Goal: Navigation & Orientation: Go to known website

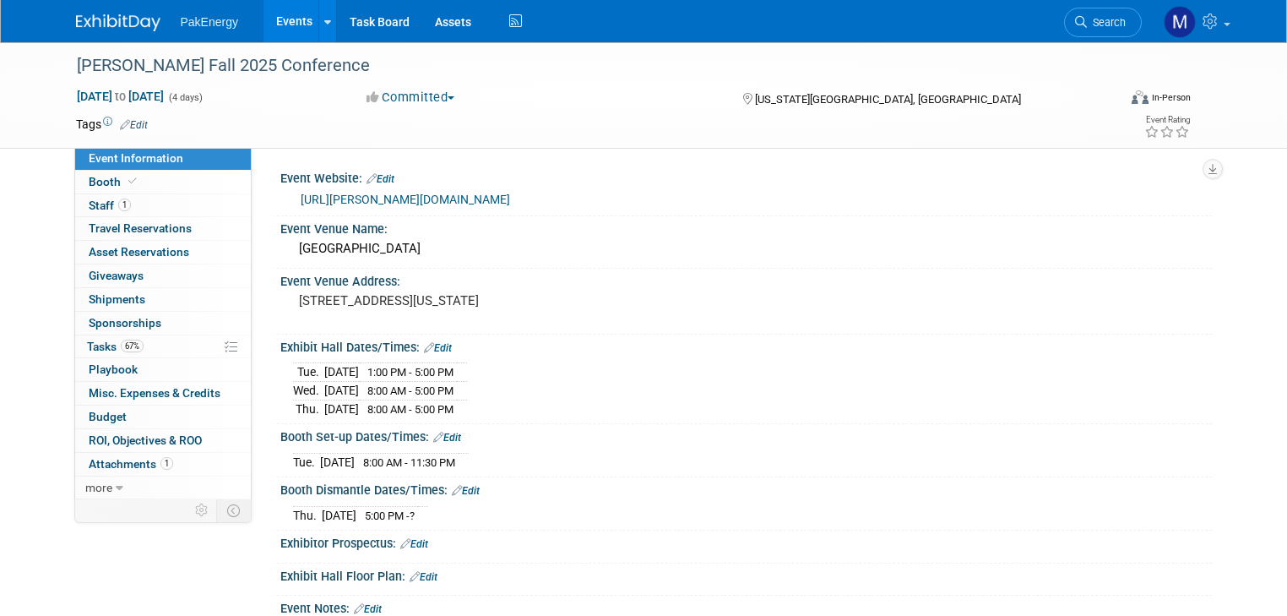
click at [269, 19] on link "Events" at bounding box center [294, 21] width 62 height 42
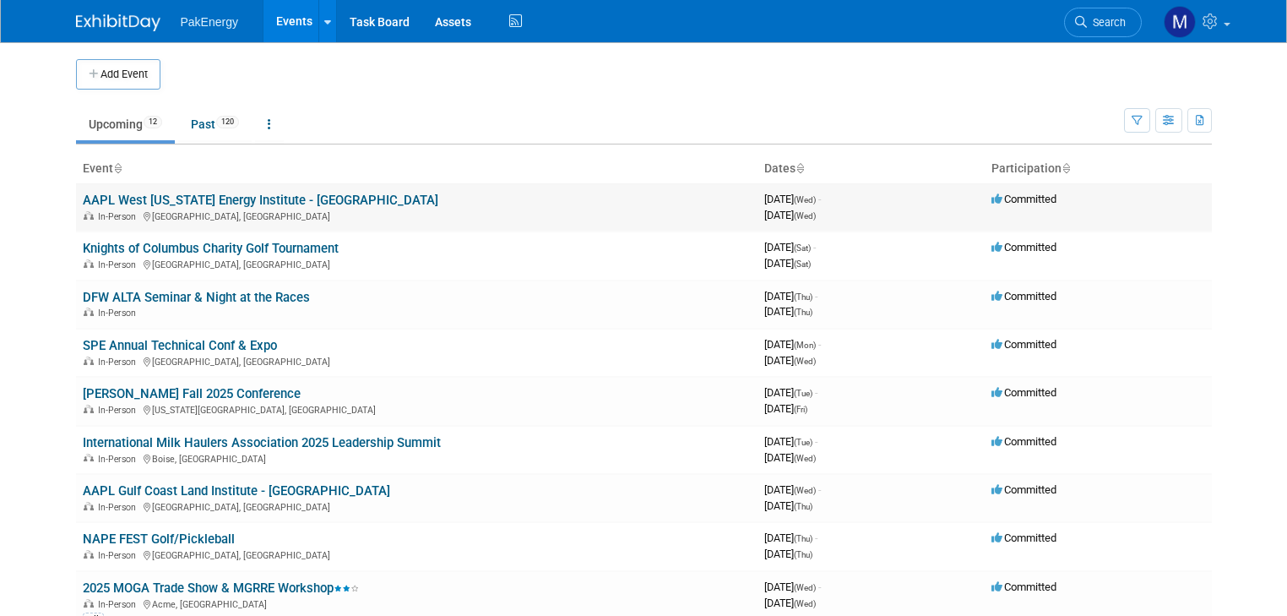
click at [258, 193] on link "AAPL West [US_STATE] Energy Institute - [GEOGRAPHIC_DATA]" at bounding box center [261, 200] width 356 height 15
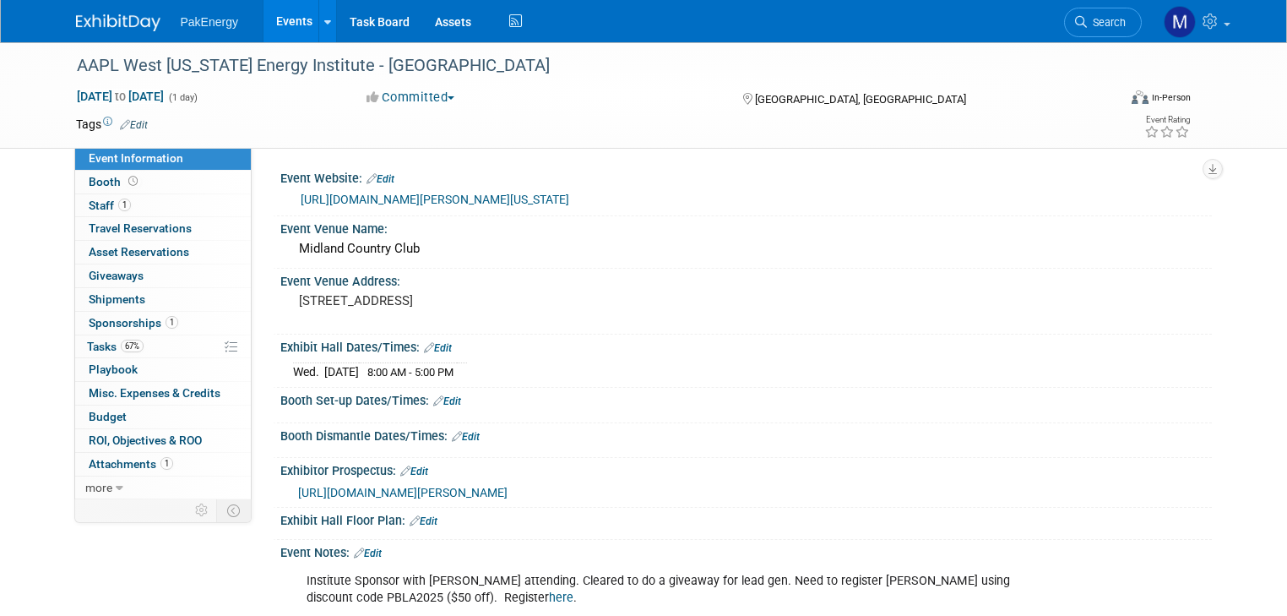
click at [395, 196] on link "[URL][DOMAIN_NAME][PERSON_NAME][US_STATE]" at bounding box center [435, 200] width 269 height 14
